Goal: Task Accomplishment & Management: Manage account settings

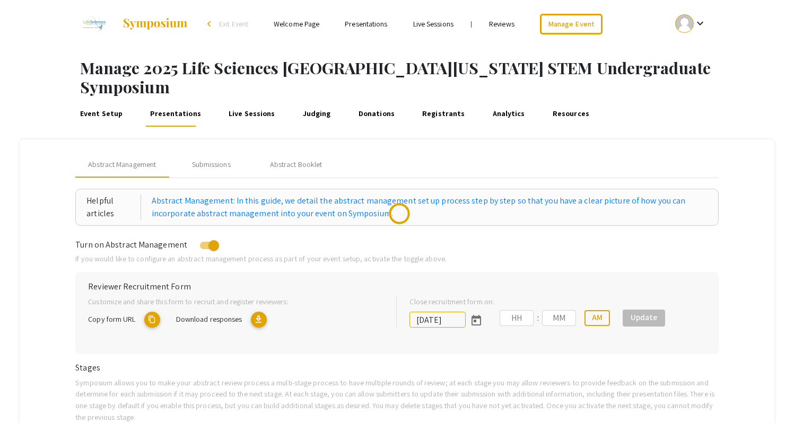
type input "[DATE]"
type input "05"
type input "00"
click at [456, 101] on div "Event Setup Presentations Live Sessions Judging Donations Registrants Analytics…" at bounding box center [430, 113] width 728 height 25
click at [422, 101] on link "Registrants" at bounding box center [443, 113] width 47 height 25
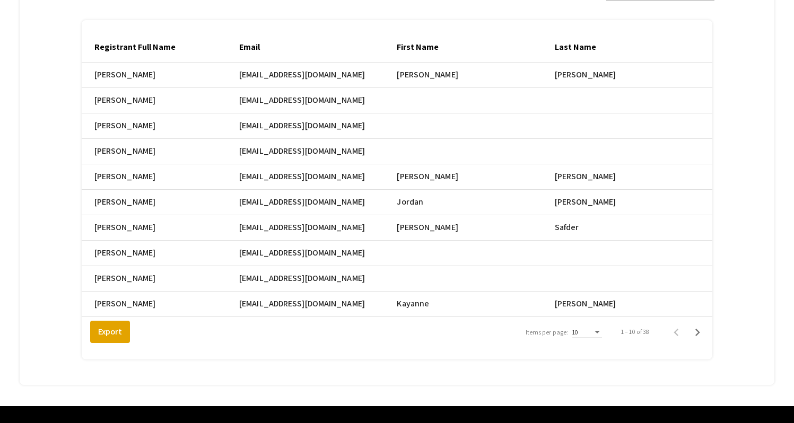
scroll to position [197, 0]
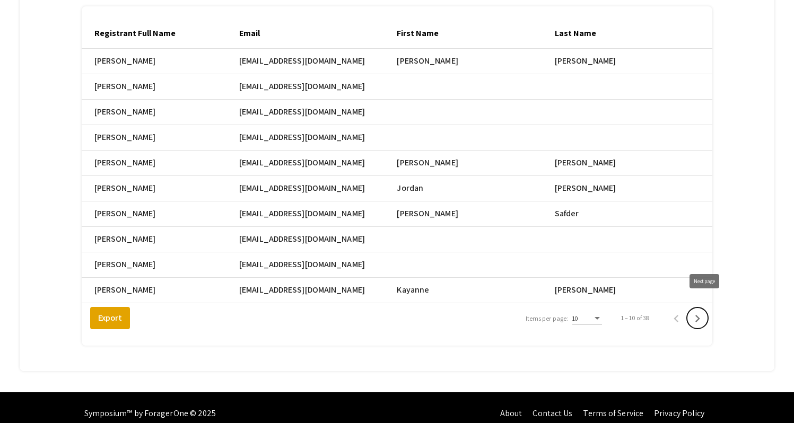
click at [700, 315] on icon "Next page" at bounding box center [697, 318] width 5 height 7
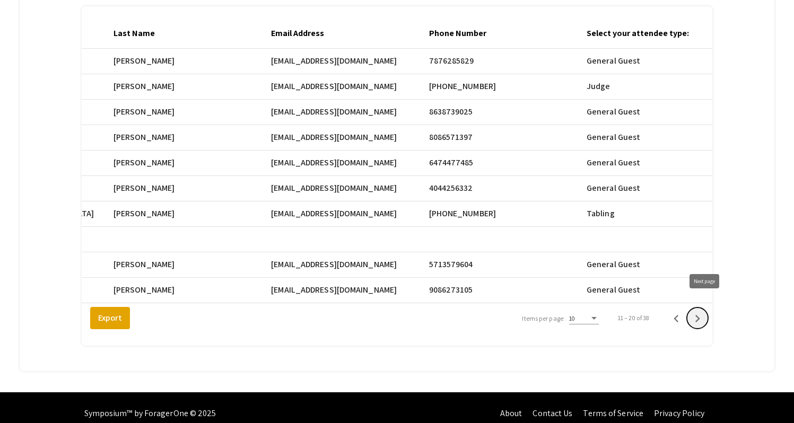
click at [705, 311] on icon "Next page" at bounding box center [697, 318] width 15 height 15
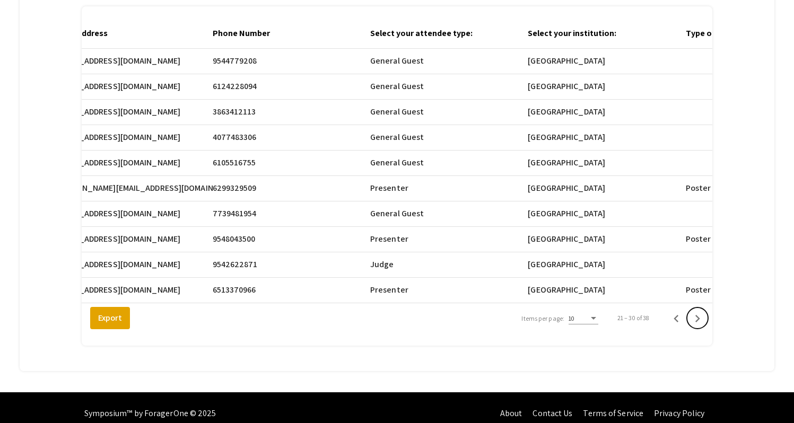
scroll to position [0, 661]
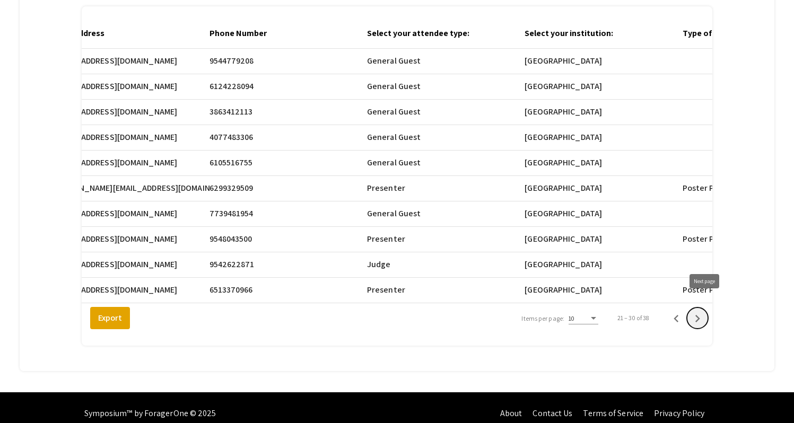
click at [705, 312] on icon "Next page" at bounding box center [697, 318] width 15 height 15
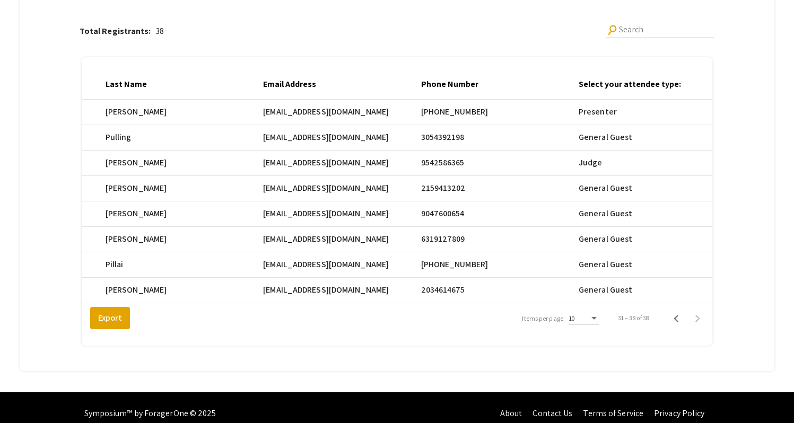
scroll to position [0, 458]
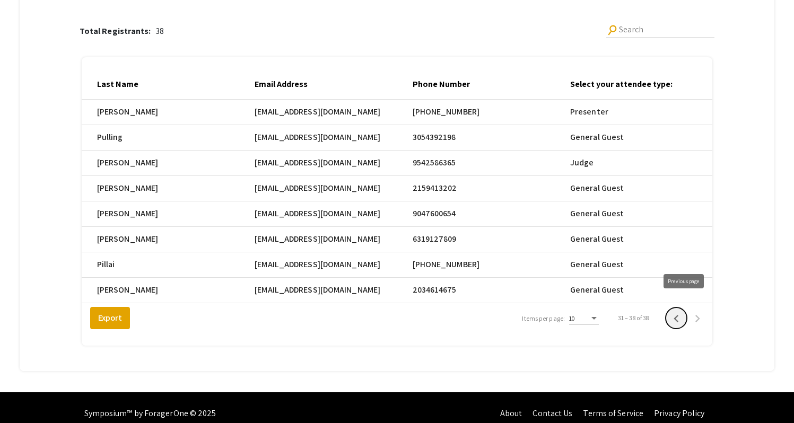
click at [683, 311] on icon "Previous page" at bounding box center [676, 318] width 15 height 15
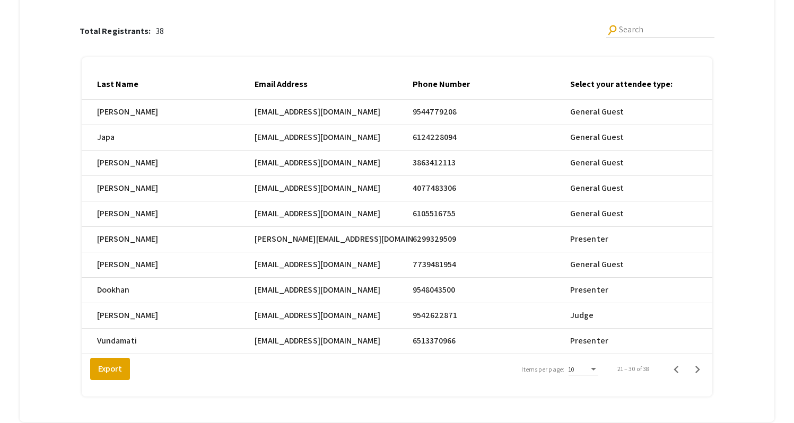
click at [745, 150] on div "Total Registrants: 38 search Search Registrant Full Name Email First Name Last …" at bounding box center [397, 201] width 730 height 416
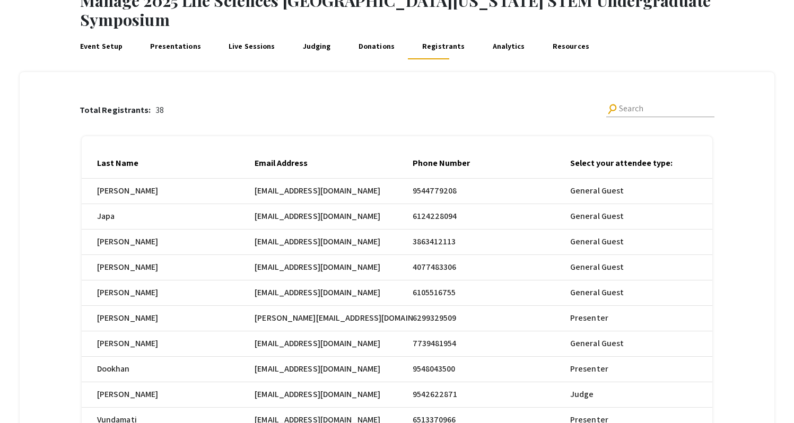
scroll to position [0, 0]
